Goal: Task Accomplishment & Management: Manage account settings

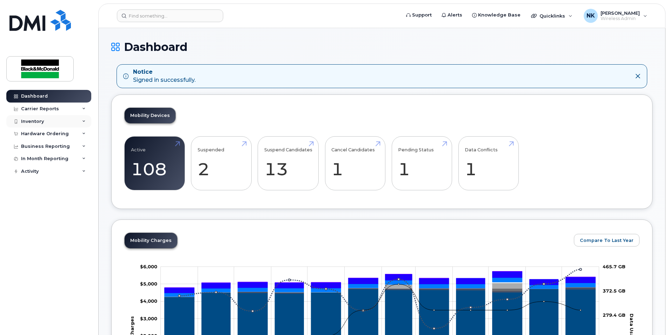
click at [39, 124] on div "Inventory" at bounding box center [32, 122] width 23 height 6
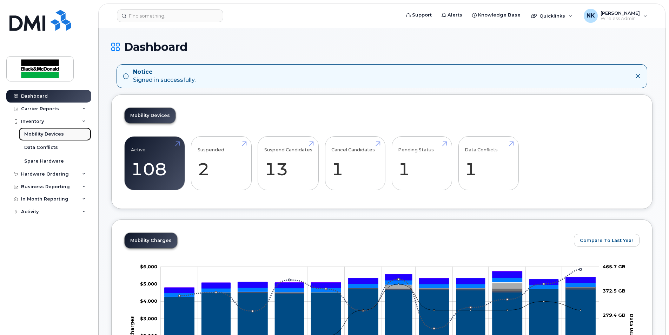
click at [36, 131] on link "Mobility Devices" at bounding box center [55, 133] width 73 height 13
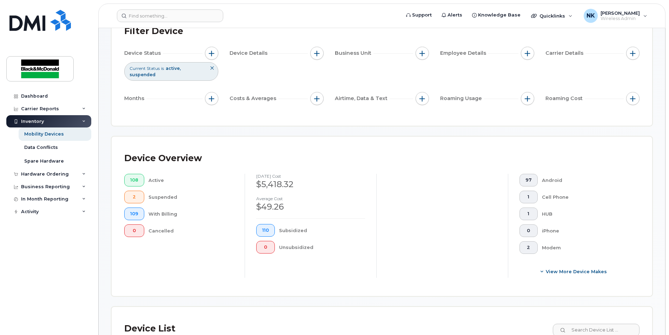
scroll to position [140, 0]
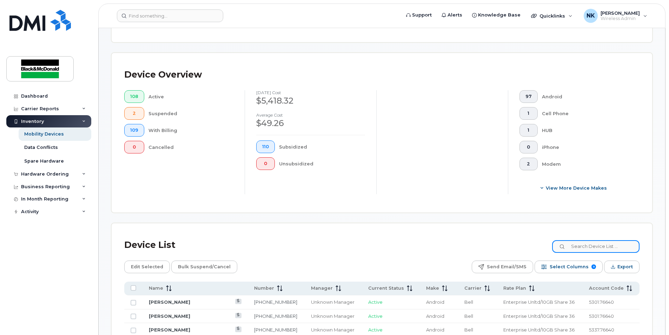
click at [588, 248] on input at bounding box center [595, 246] width 87 height 13
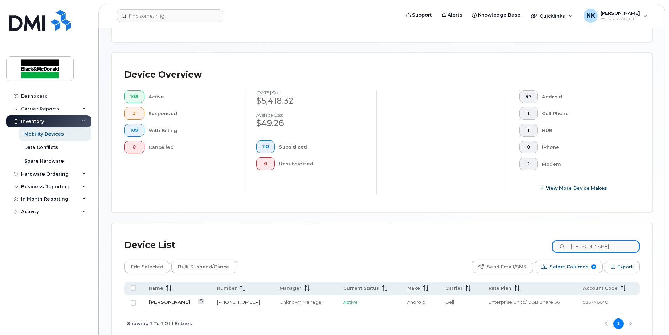
type input "[PERSON_NAME]"
click at [178, 303] on link "[PERSON_NAME]" at bounding box center [169, 302] width 41 height 6
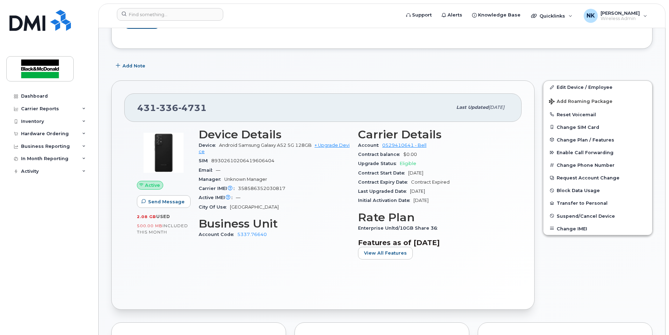
scroll to position [70, 0]
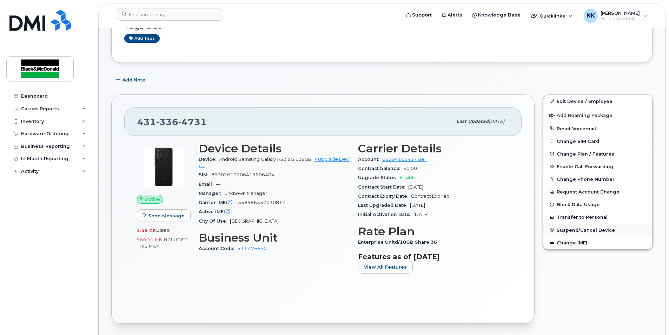
click at [575, 232] on span "Suspend/Cancel Device" at bounding box center [585, 229] width 58 height 5
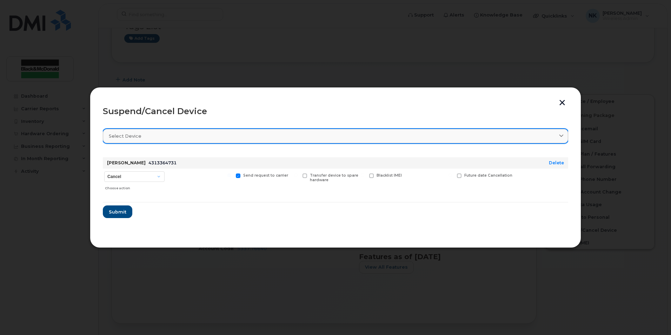
click at [153, 139] on div "Select device" at bounding box center [335, 136] width 453 height 7
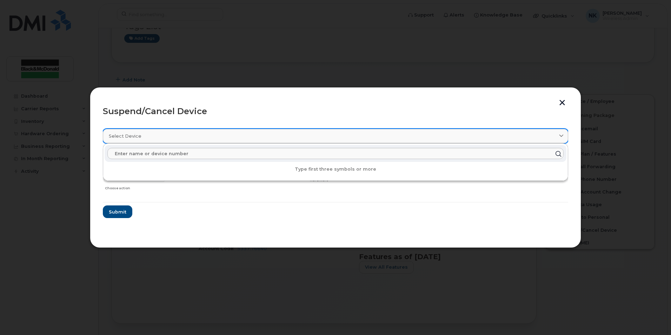
click at [171, 134] on div "Select device" at bounding box center [335, 136] width 453 height 7
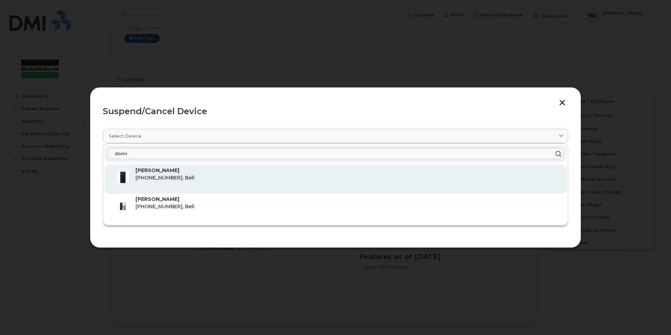
type input "domi"
click at [175, 174] on p "[PERSON_NAME]" at bounding box center [347, 170] width 425 height 7
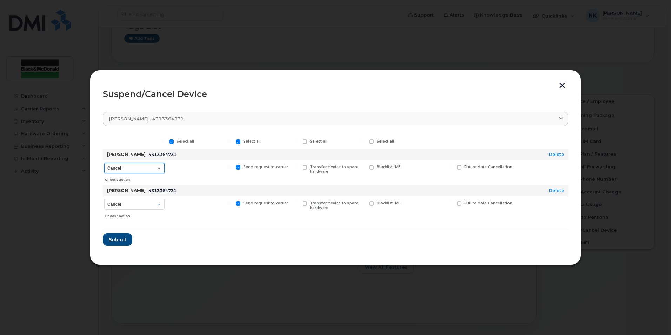
click at [162, 170] on select "Cancel Suspend - Extend Suspension Suspend - Reduced Rate Suspend - Full Rate S…" at bounding box center [134, 168] width 60 height 11
select select "[object Object]"
click at [104, 163] on select "Cancel Suspend - Extend Suspension Suspend - Reduced Rate Suspend - Full Rate S…" at bounding box center [134, 168] width 60 height 11
click at [162, 207] on select "Cancel Suspend - Reduced Rate Suspend - Full Rate Suspend - Lost Device/Stolen …" at bounding box center [134, 204] width 60 height 11
select select "[object Object]"
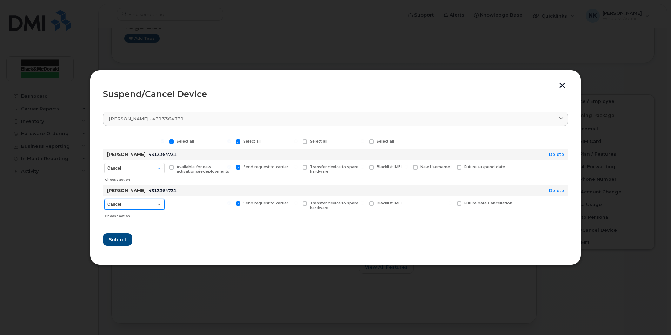
click at [104, 199] on select "Cancel Suspend - Reduced Rate Suspend - Full Rate Suspend - Lost Device/Stolen …" at bounding box center [134, 204] width 60 height 11
click at [196, 227] on form "Select all Select all Select all Select all Dominic Cazeau 4313364731 Delete Ca…" at bounding box center [335, 190] width 465 height 112
click at [558, 193] on link "Delete" at bounding box center [556, 190] width 15 height 5
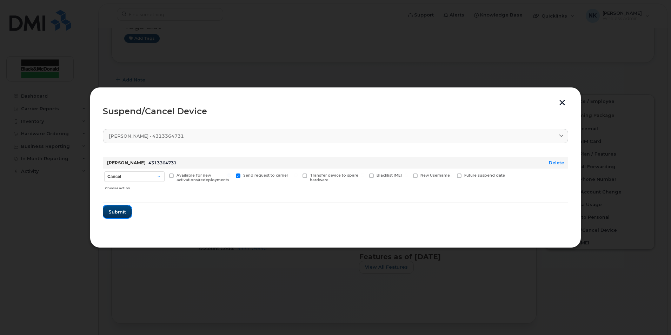
click at [117, 212] on span "Submit" at bounding box center [117, 211] width 18 height 7
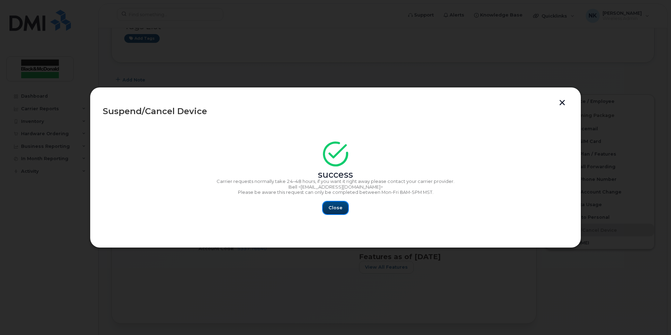
click at [337, 205] on span "Close" at bounding box center [335, 207] width 14 height 7
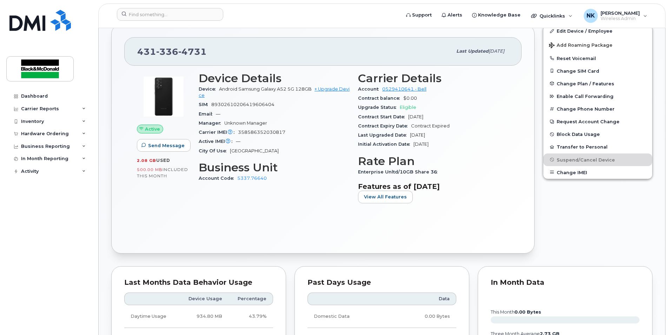
scroll to position [0, 0]
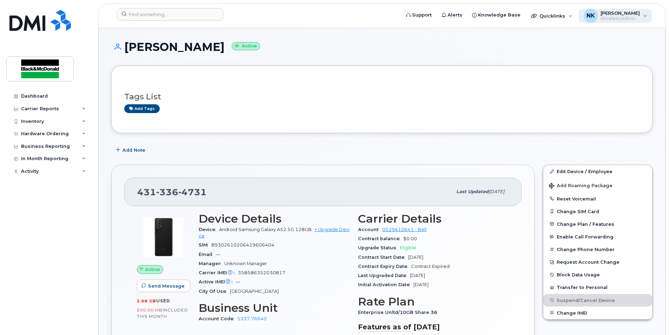
click at [622, 13] on span "[PERSON_NAME]" at bounding box center [619, 13] width 39 height 6
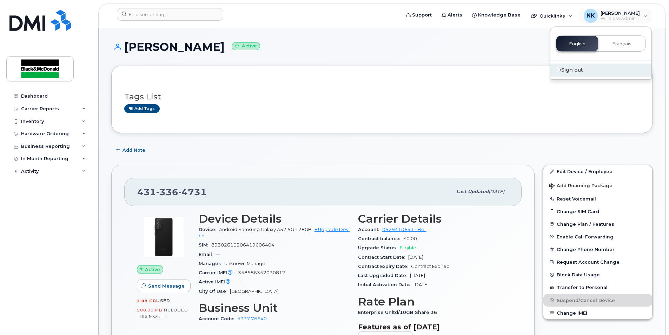
click at [568, 72] on div "Sign out" at bounding box center [600, 70] width 101 height 13
